Goal: Information Seeking & Learning: Learn about a topic

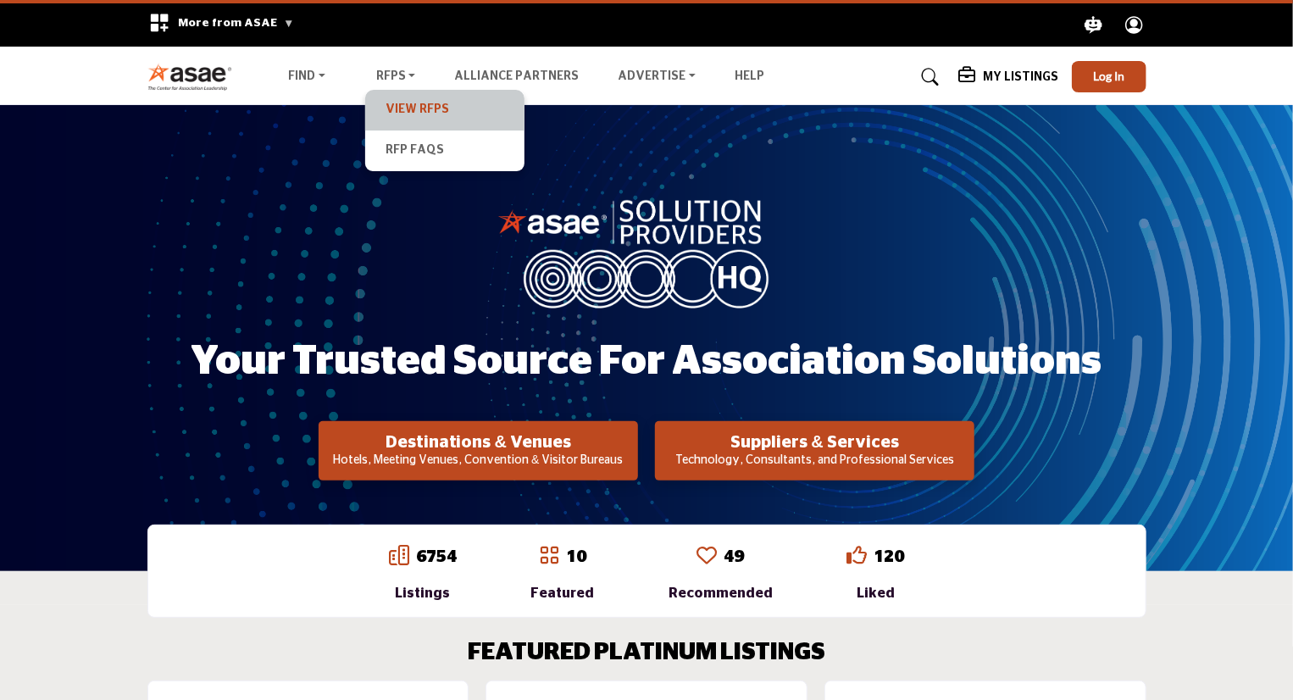
click at [411, 116] on link "View RFPs" at bounding box center [445, 110] width 142 height 24
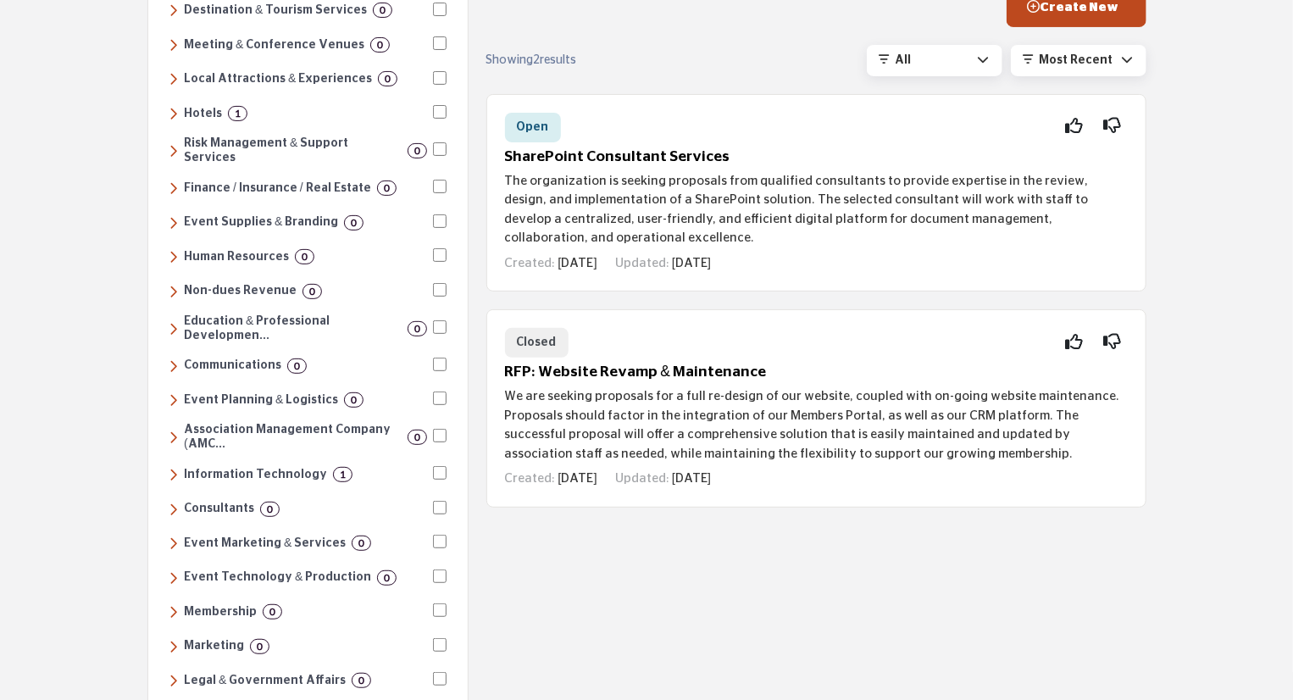
scroll to position [182, 0]
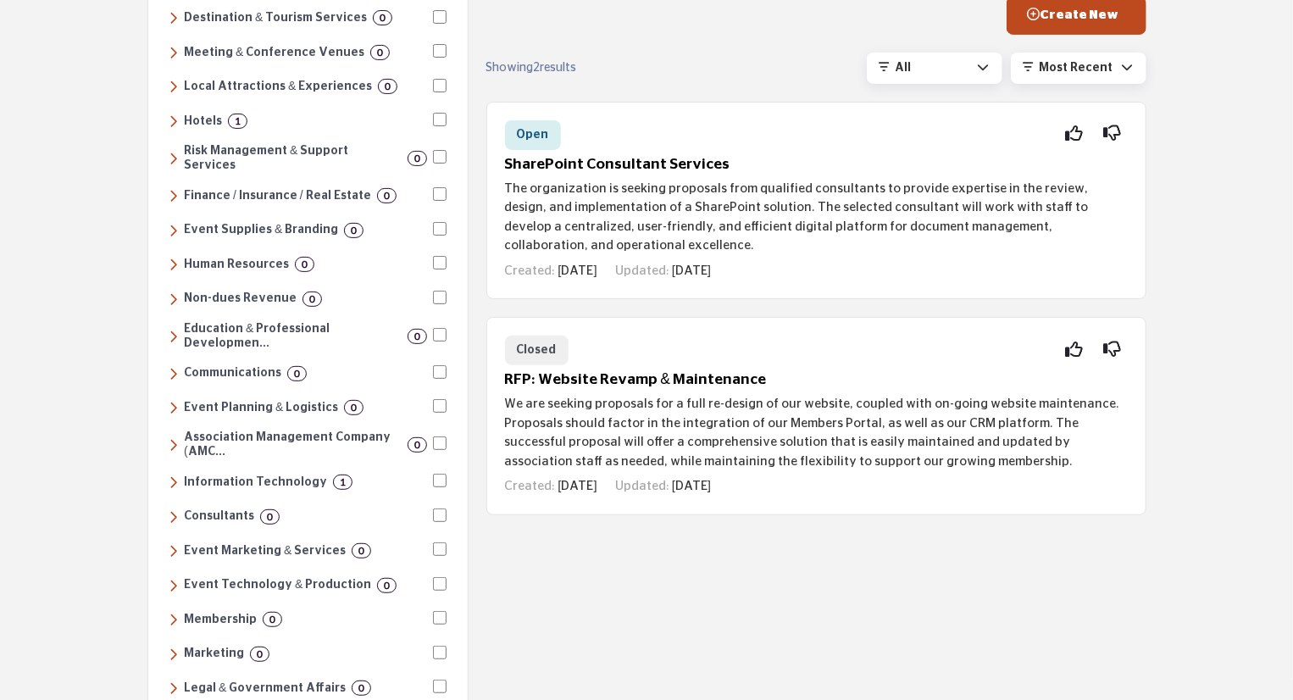
click at [236, 475] on h6 "Information Technology" at bounding box center [255, 482] width 143 height 14
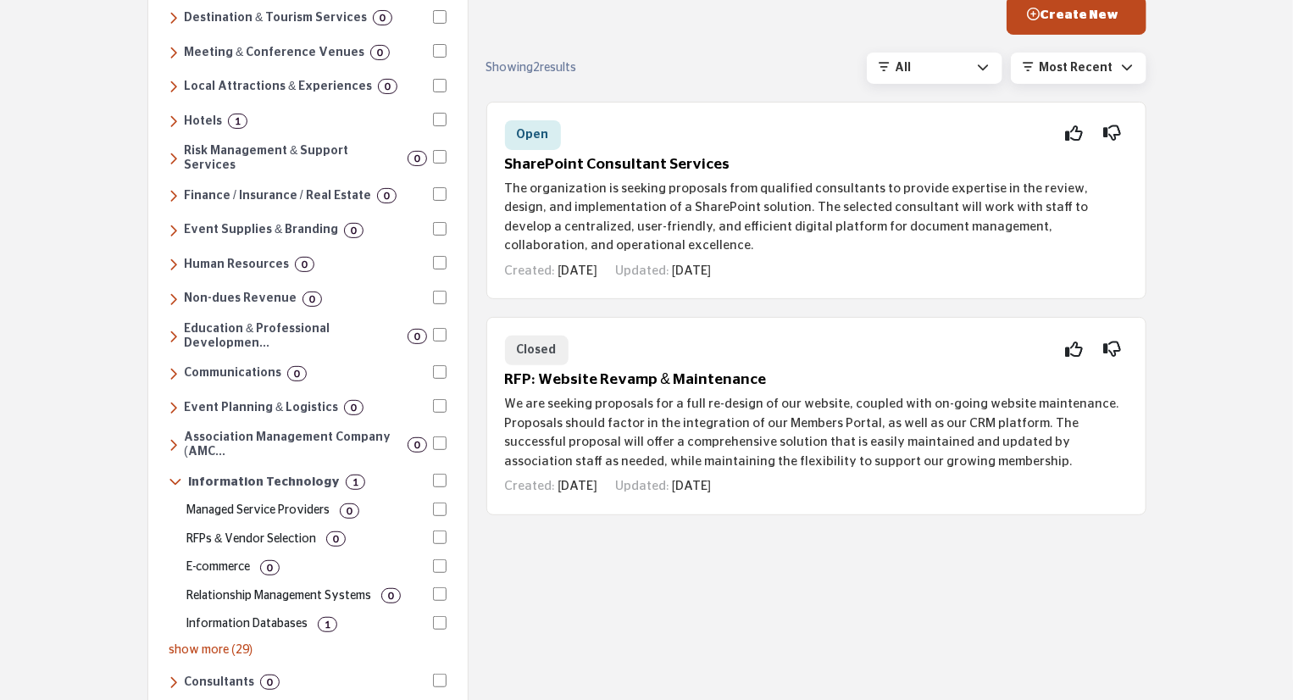
click at [346, 475] on div "1" at bounding box center [355, 482] width 19 height 15
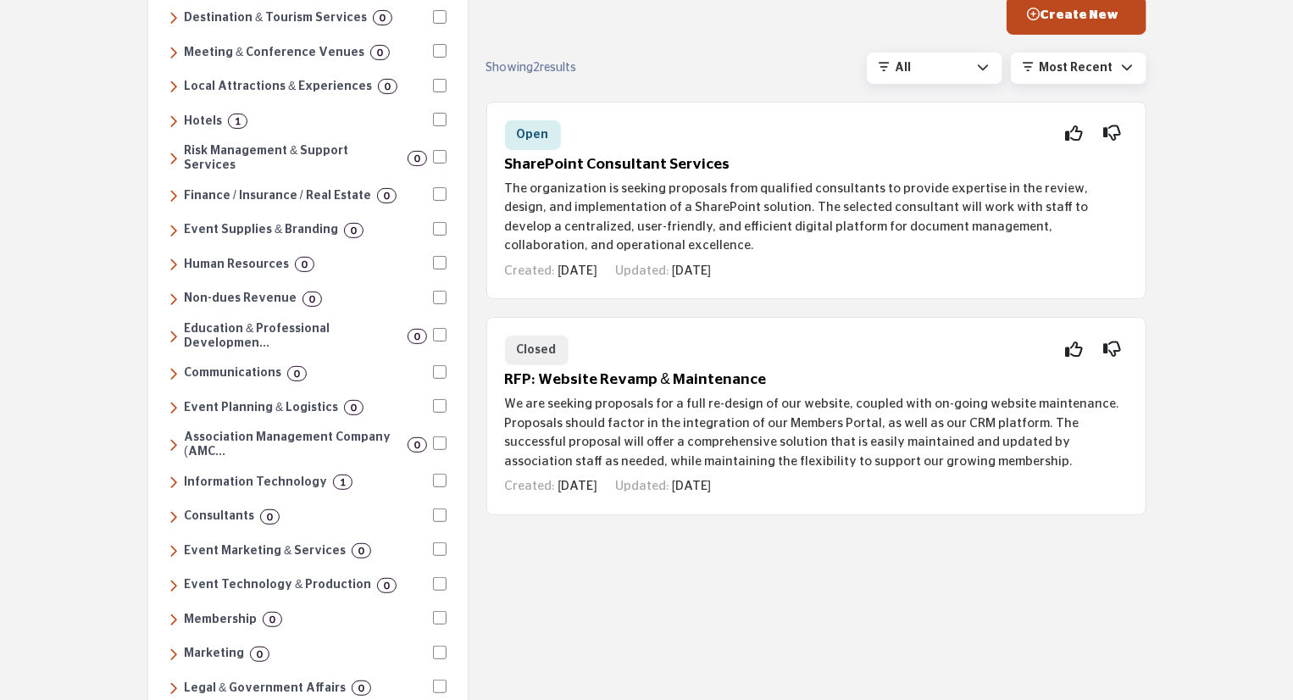
click at [227, 475] on h6 "Information Technology" at bounding box center [255, 482] width 143 height 14
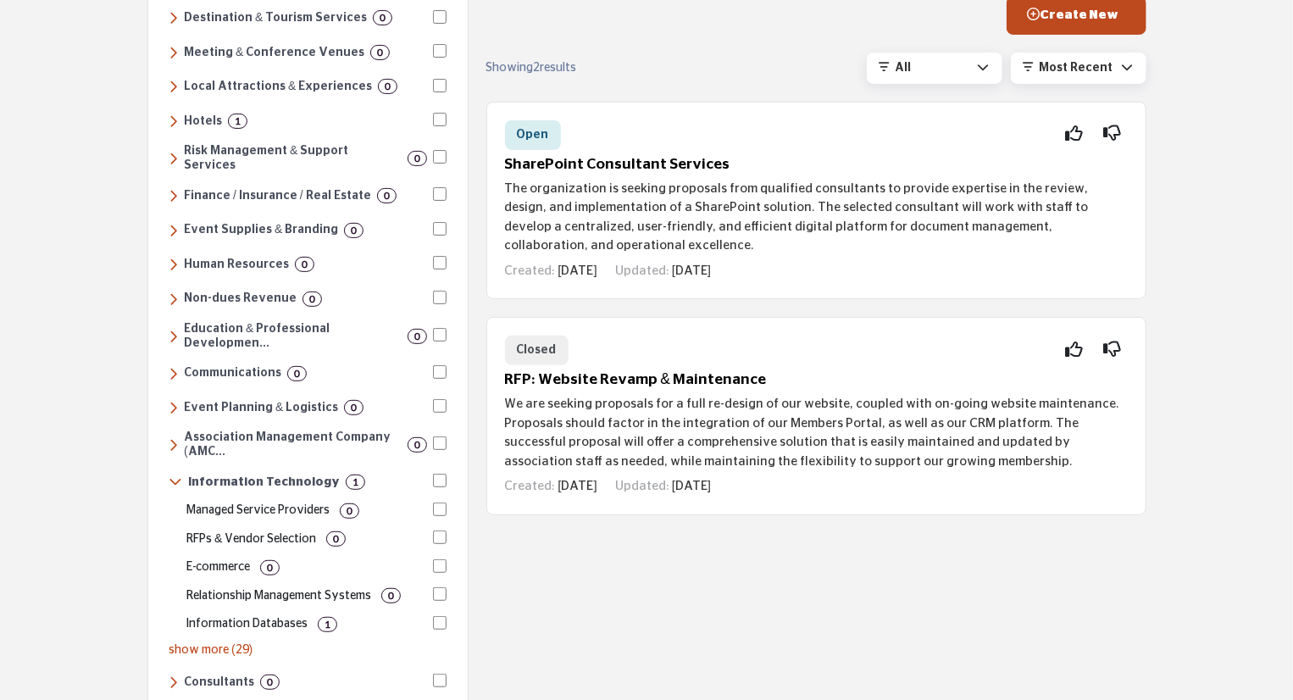
click at [275, 615] on p "Information Databases" at bounding box center [246, 624] width 121 height 18
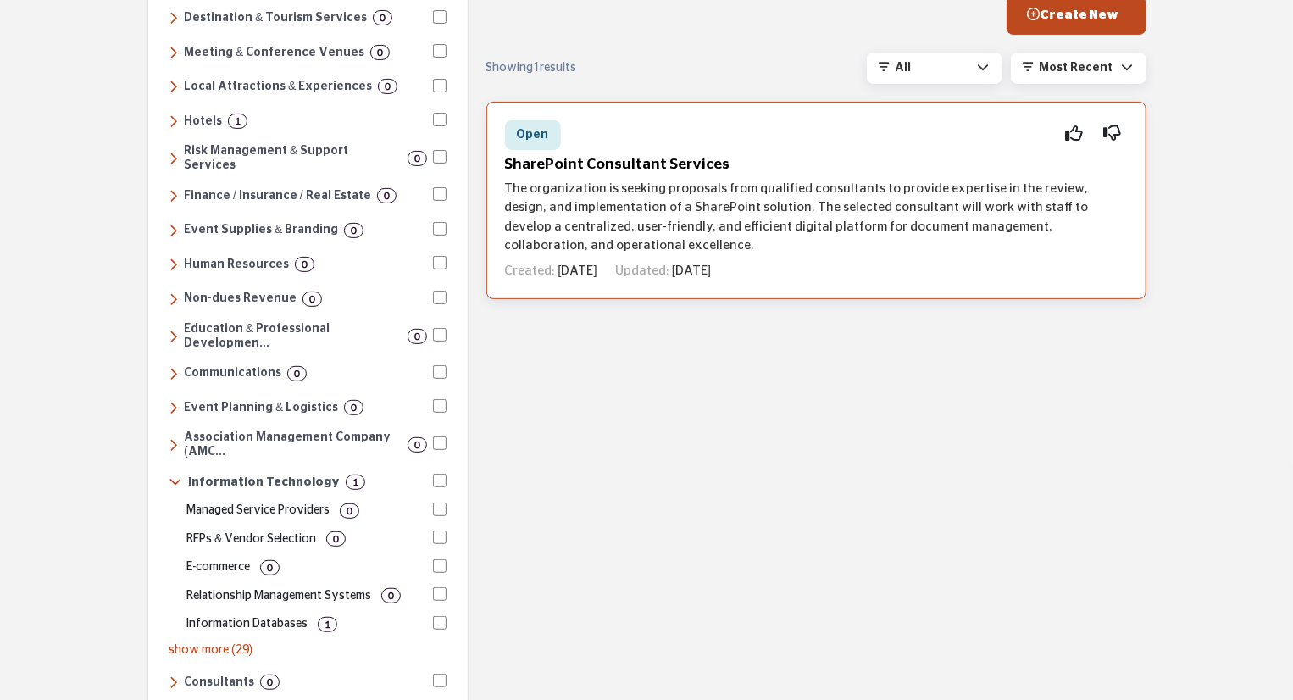
click at [636, 170] on h5 "SharePoint Consultant Services" at bounding box center [816, 165] width 623 height 18
click at [705, 163] on h5 "SharePoint Consultant Services" at bounding box center [816, 165] width 623 height 18
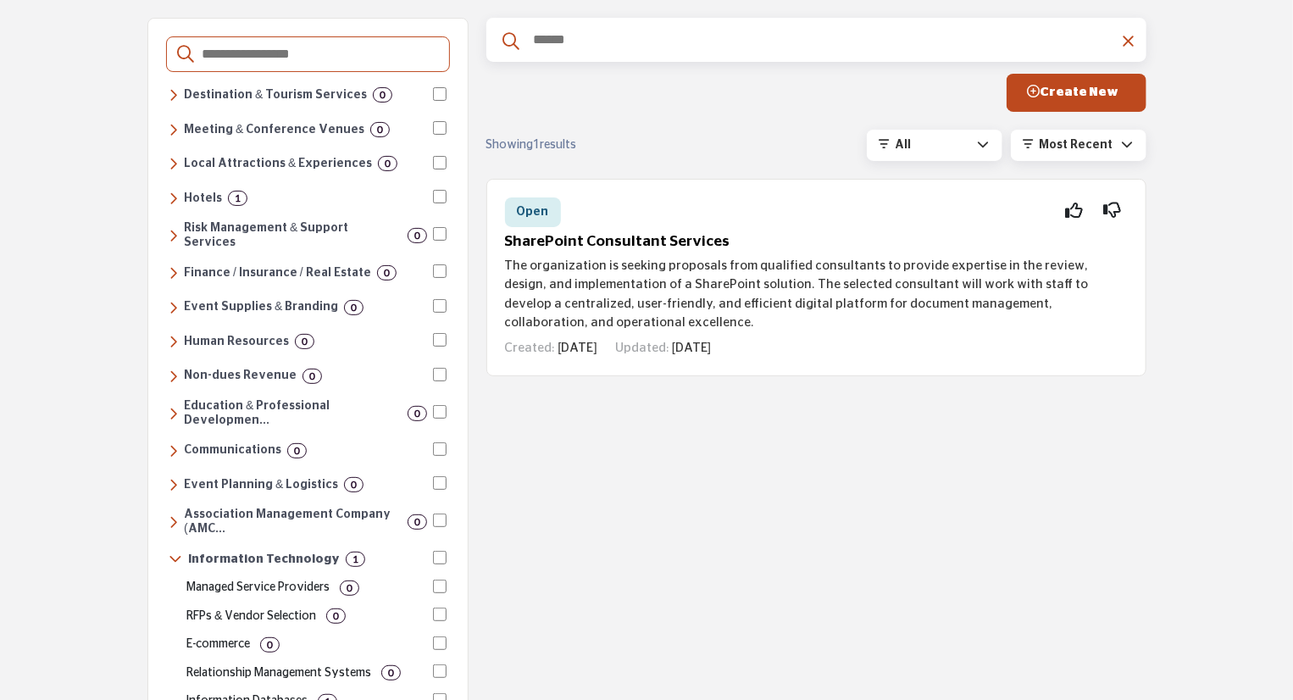
scroll to position [0, 0]
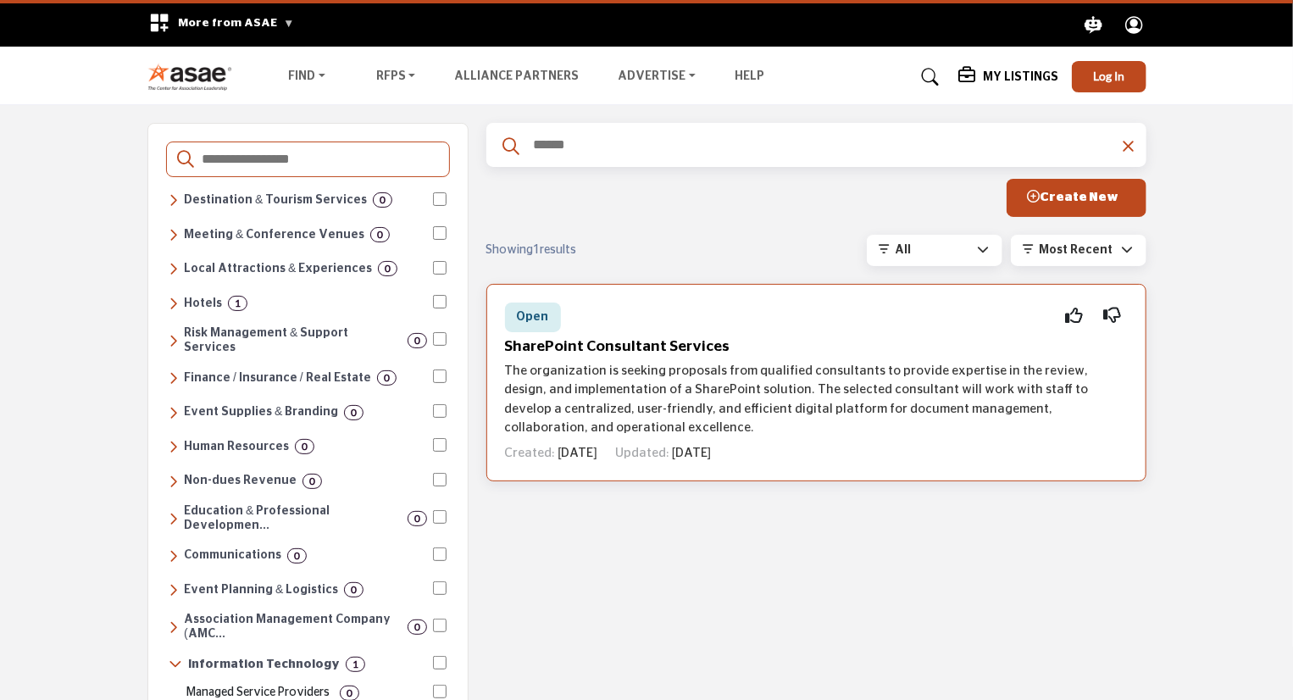
click at [529, 311] on span "Open" at bounding box center [533, 317] width 32 height 12
